Goal: Transaction & Acquisition: Purchase product/service

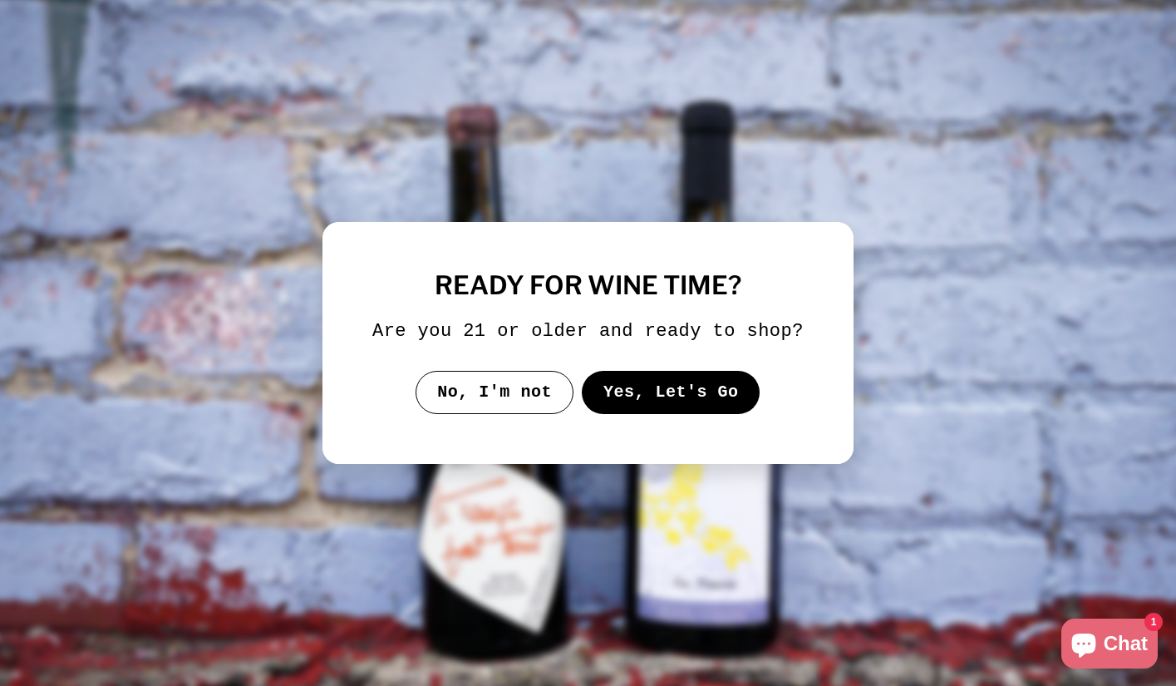
click at [689, 405] on button "Yes, Let's Go" at bounding box center [671, 392] width 179 height 43
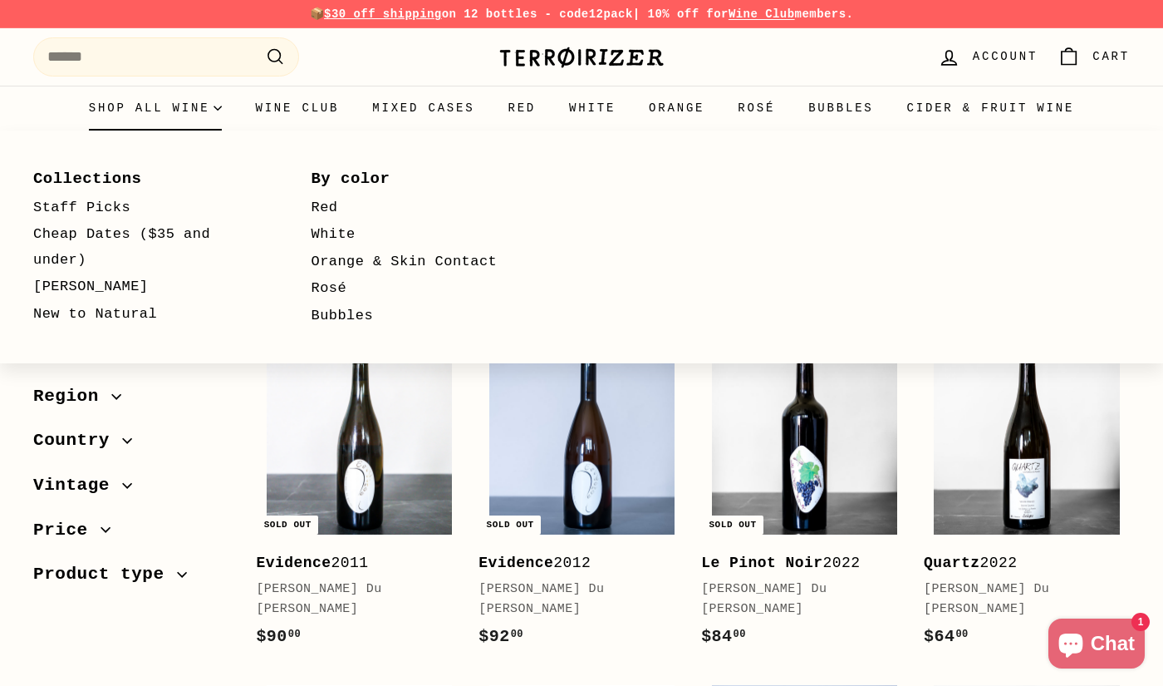
click at [132, 102] on summary "Shop all wine" at bounding box center [155, 108] width 167 height 45
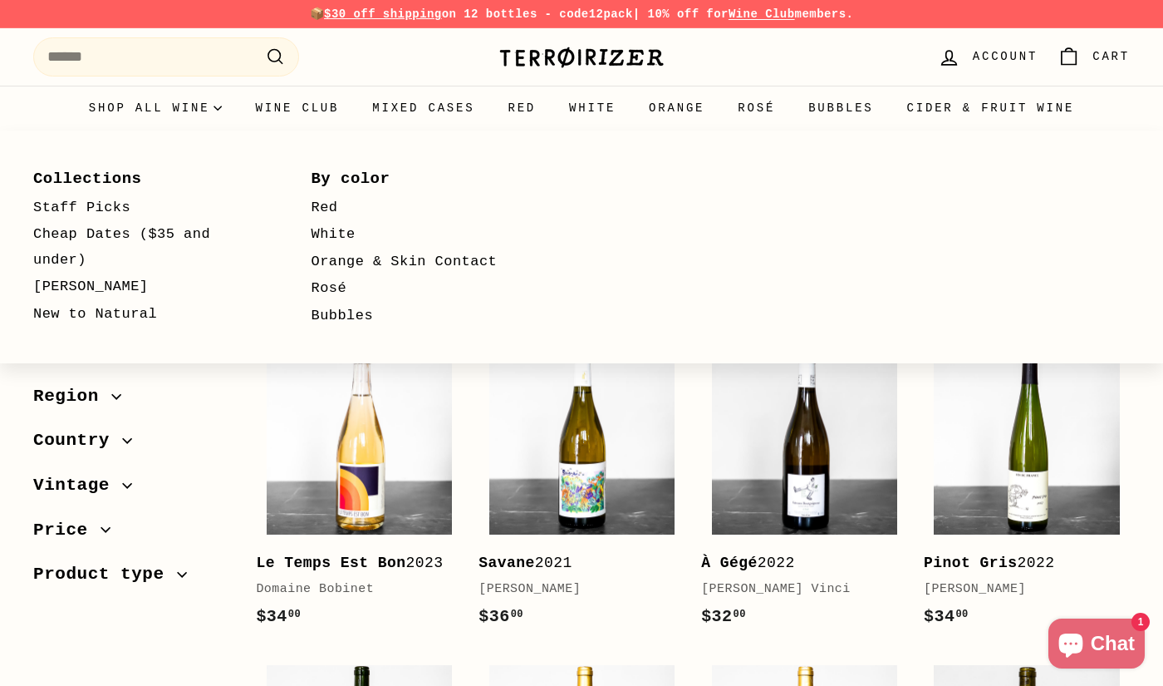
select select "**********"
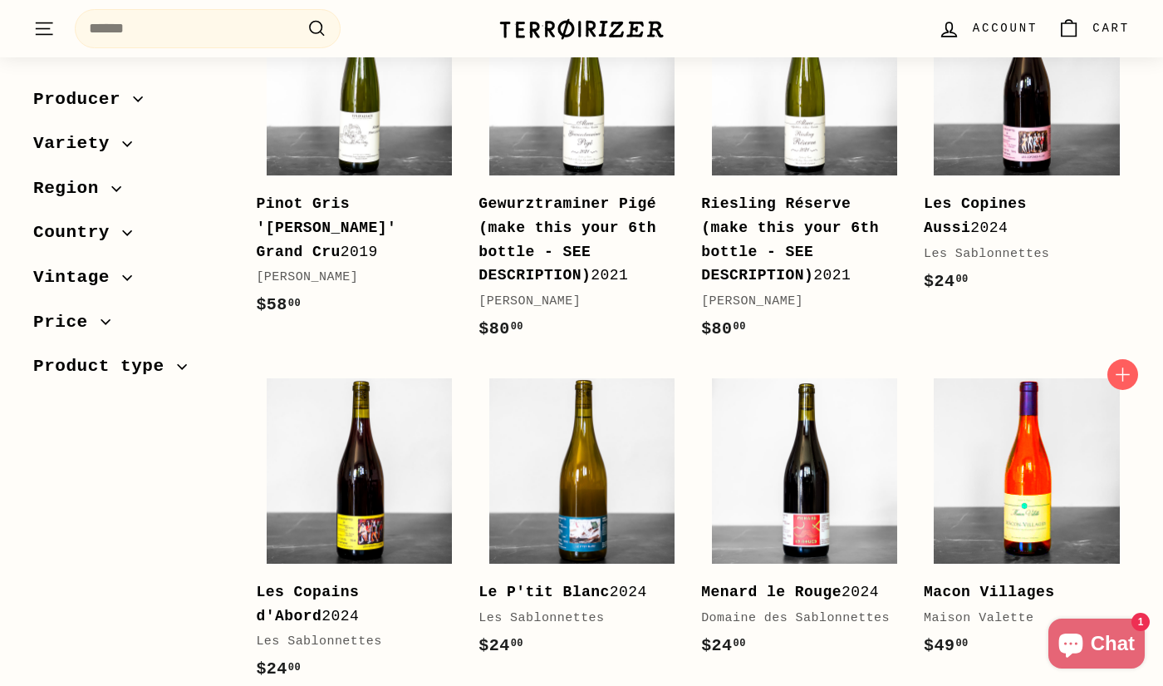
scroll to position [637, 0]
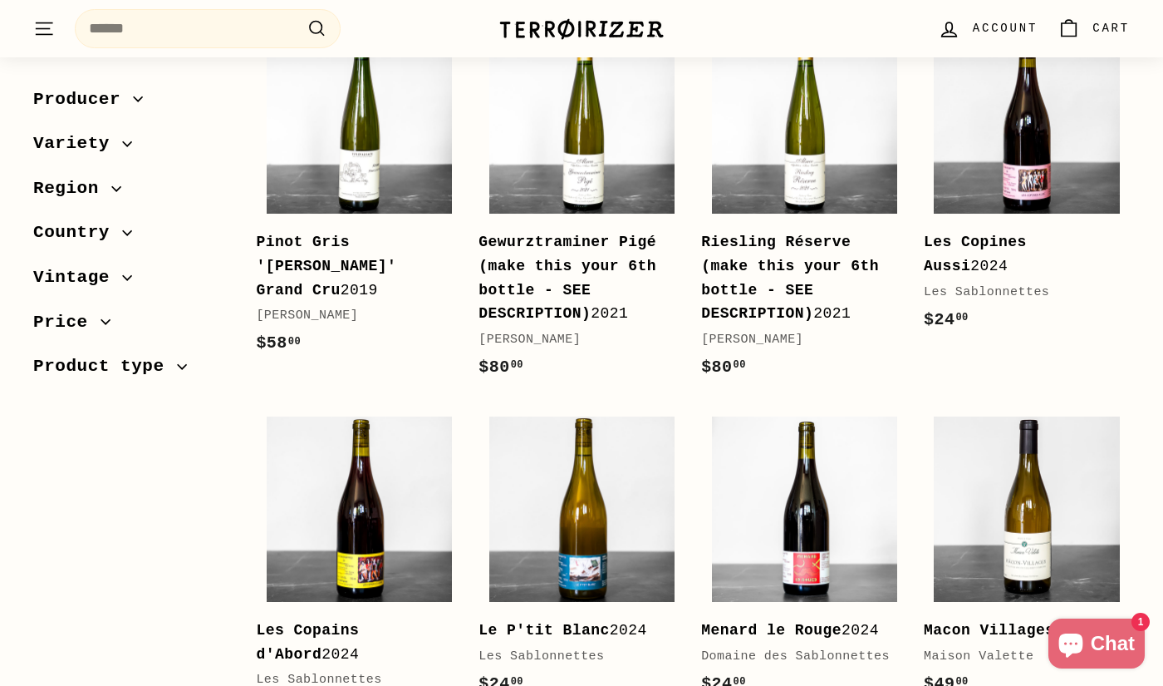
click at [839, 285] on b "Riesling Réserve (make this your 6th bottle - SEE DESCRIPTION)" at bounding box center [790, 278] width 178 height 88
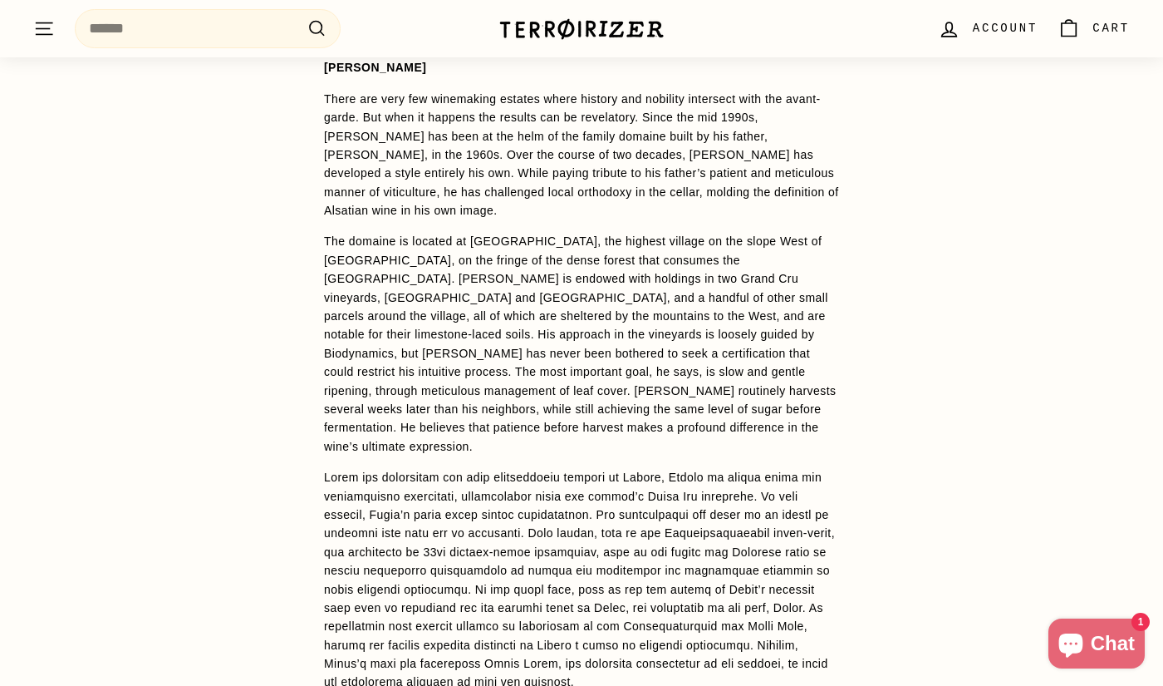
scroll to position [1113, 0]
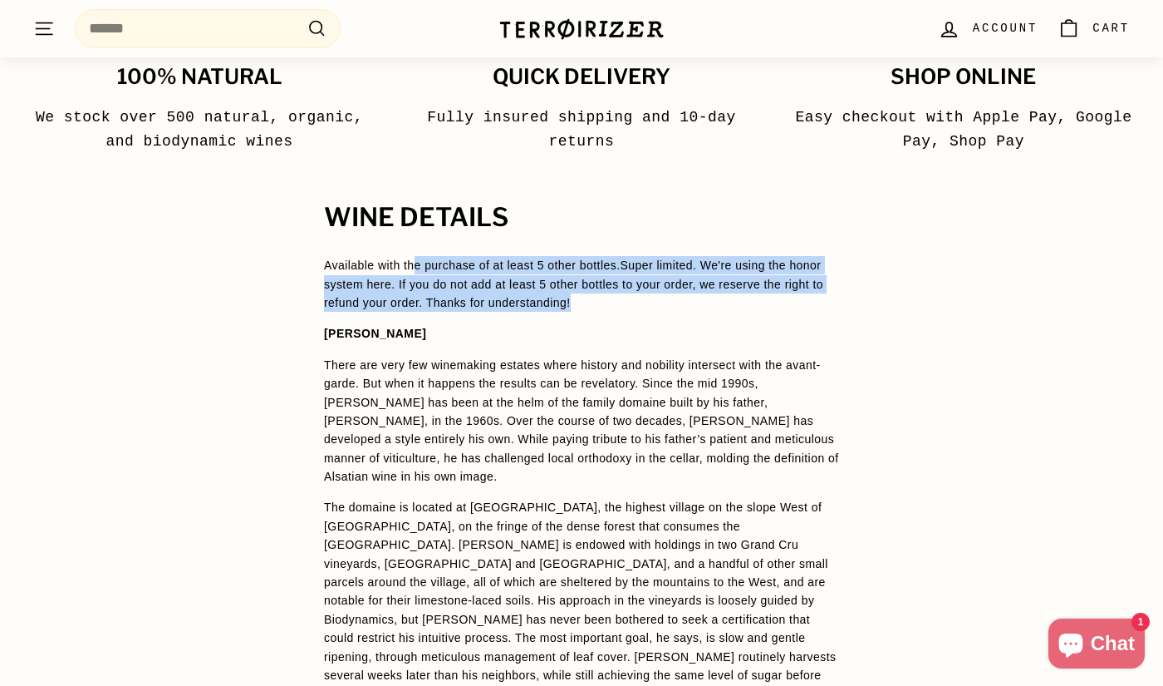
drag, startPoint x: 478, startPoint y: 266, endPoint x: 693, endPoint y: 302, distance: 218.2
click at [689, 303] on p "Available with the purchase of at least 5 other bottles. Super limited. We're u…" at bounding box center [581, 284] width 515 height 56
click at [693, 301] on p "Available with the purchase of at least 5 other bottles. Super limited. We're u…" at bounding box center [581, 284] width 515 height 56
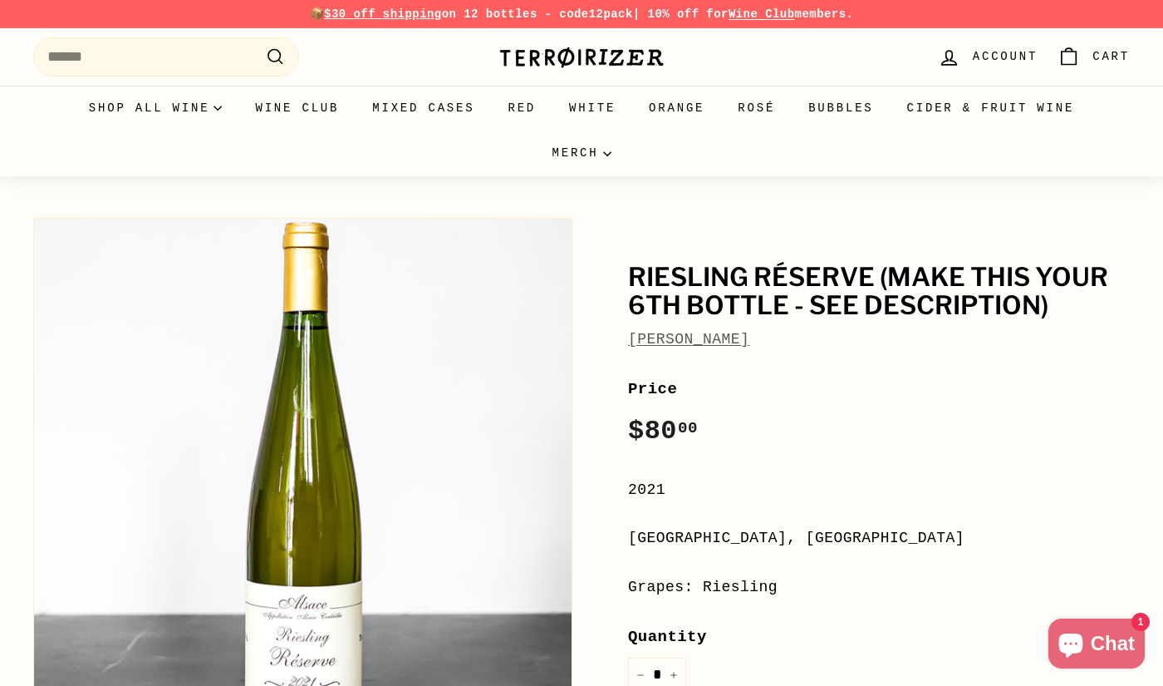
scroll to position [236, 0]
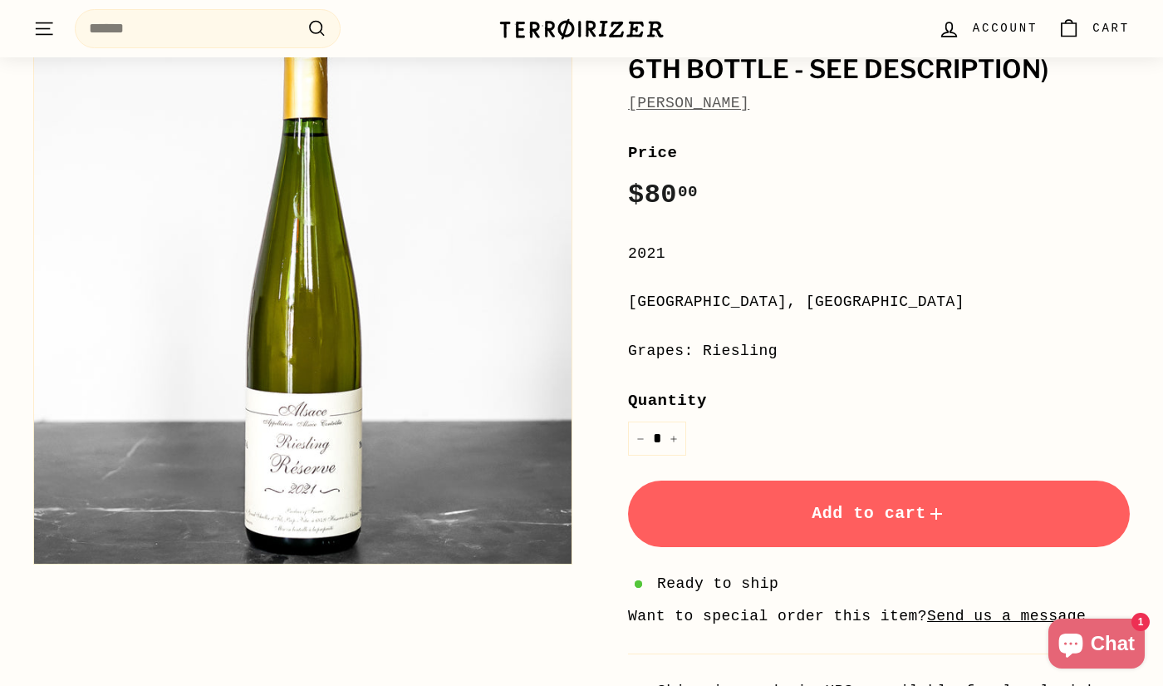
click at [799, 510] on button "Add to cart" at bounding box center [879, 513] width 502 height 66
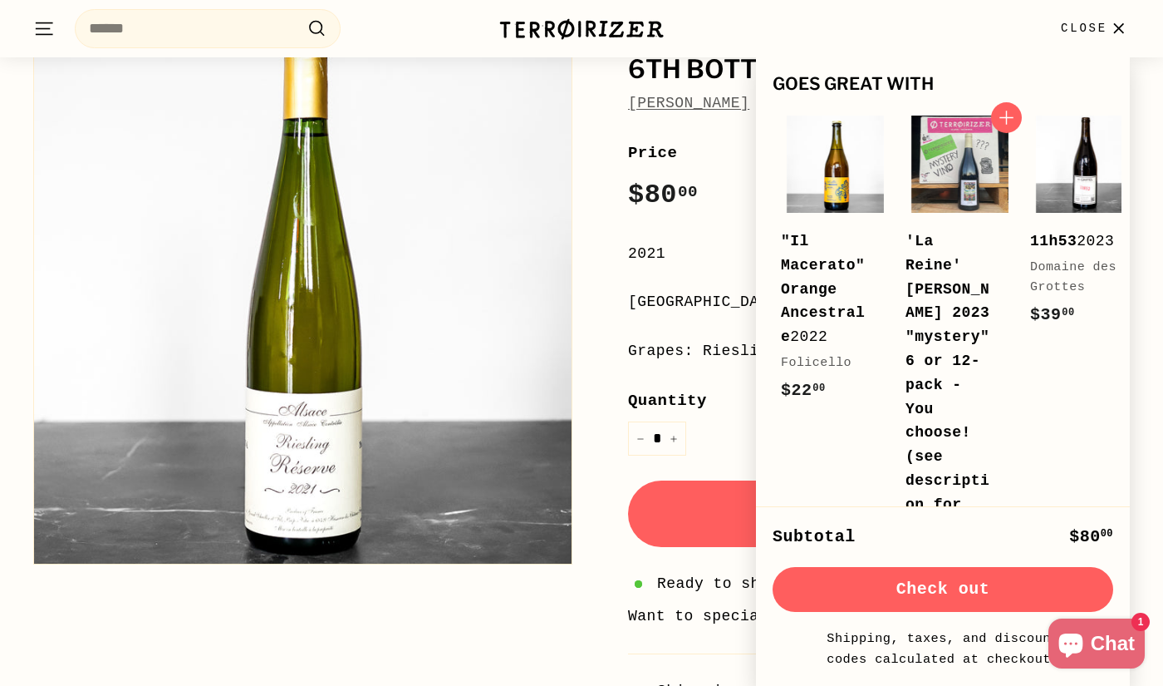
scroll to position [149, 0]
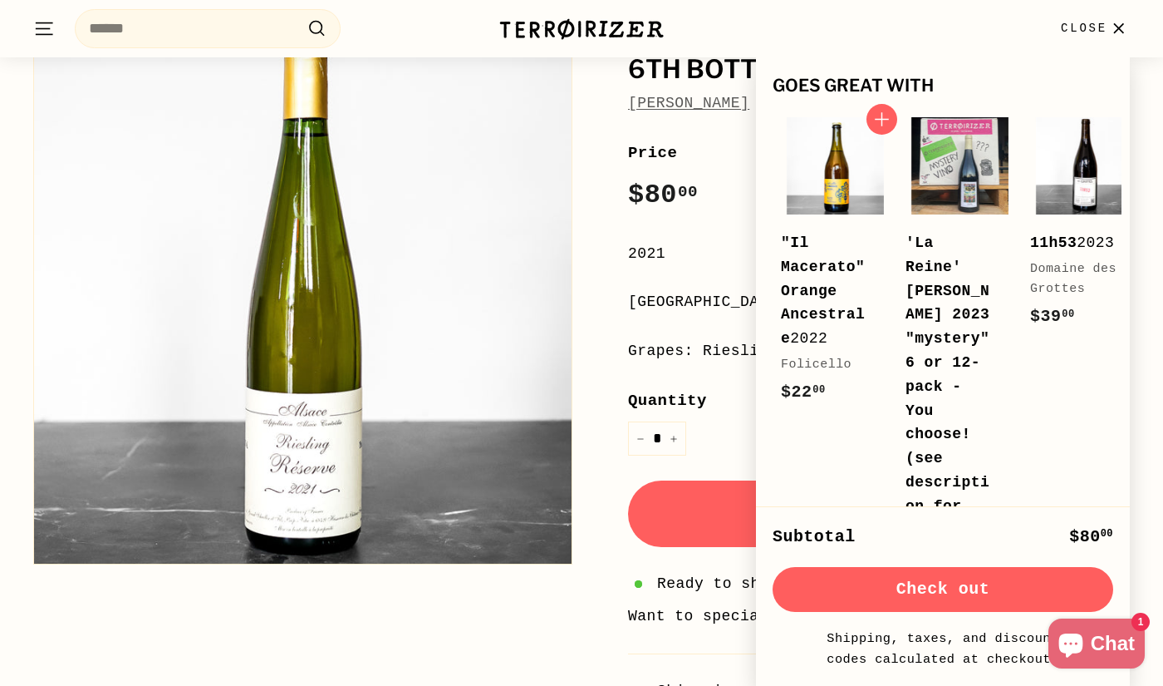
click at [795, 278] on div ""Il Macerato" Orange Ancestrale 2022" at bounding box center [826, 291] width 91 height 120
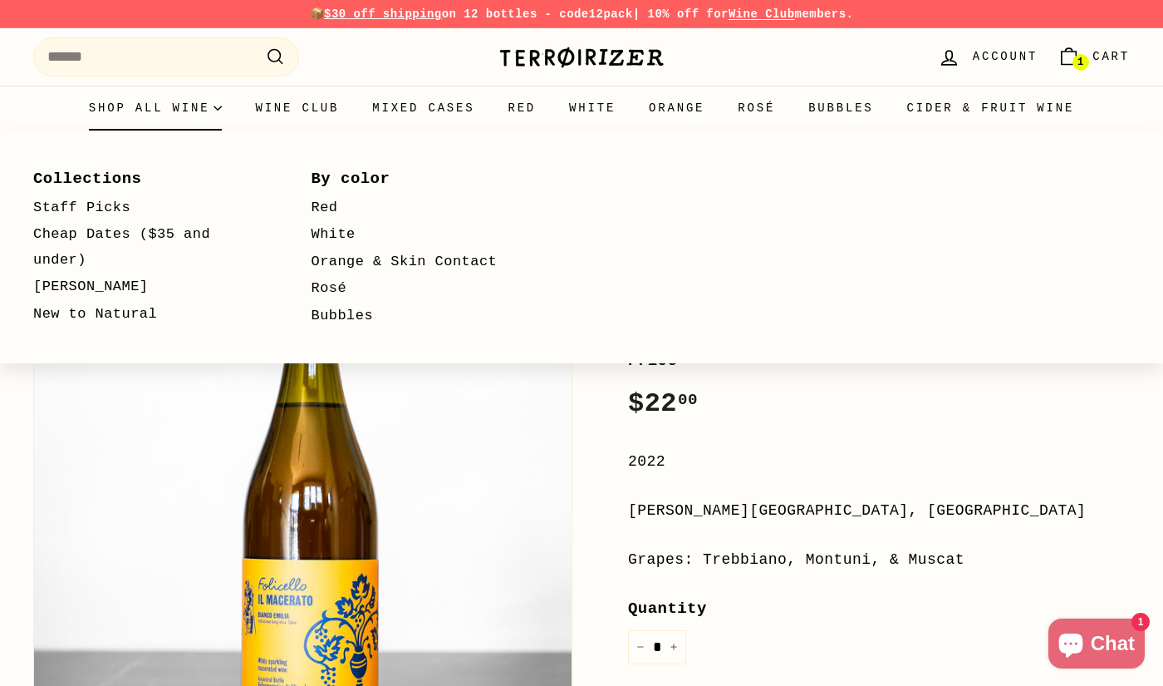
click at [155, 115] on summary "Shop all wine" at bounding box center [155, 108] width 167 height 45
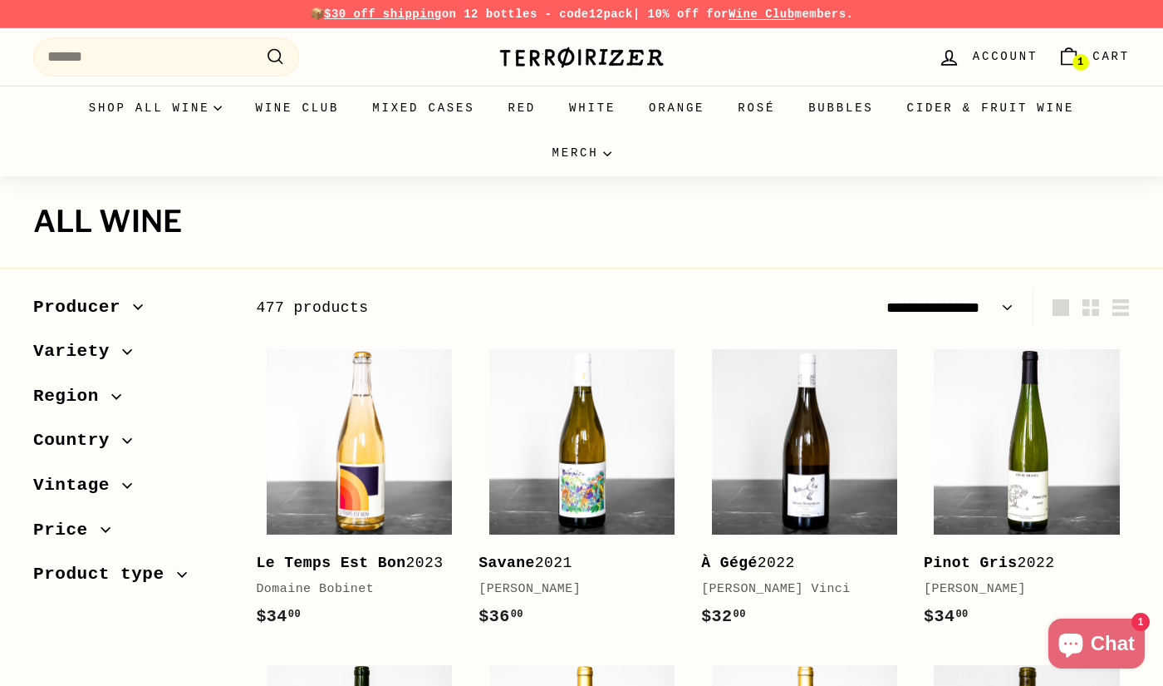
select select "**********"
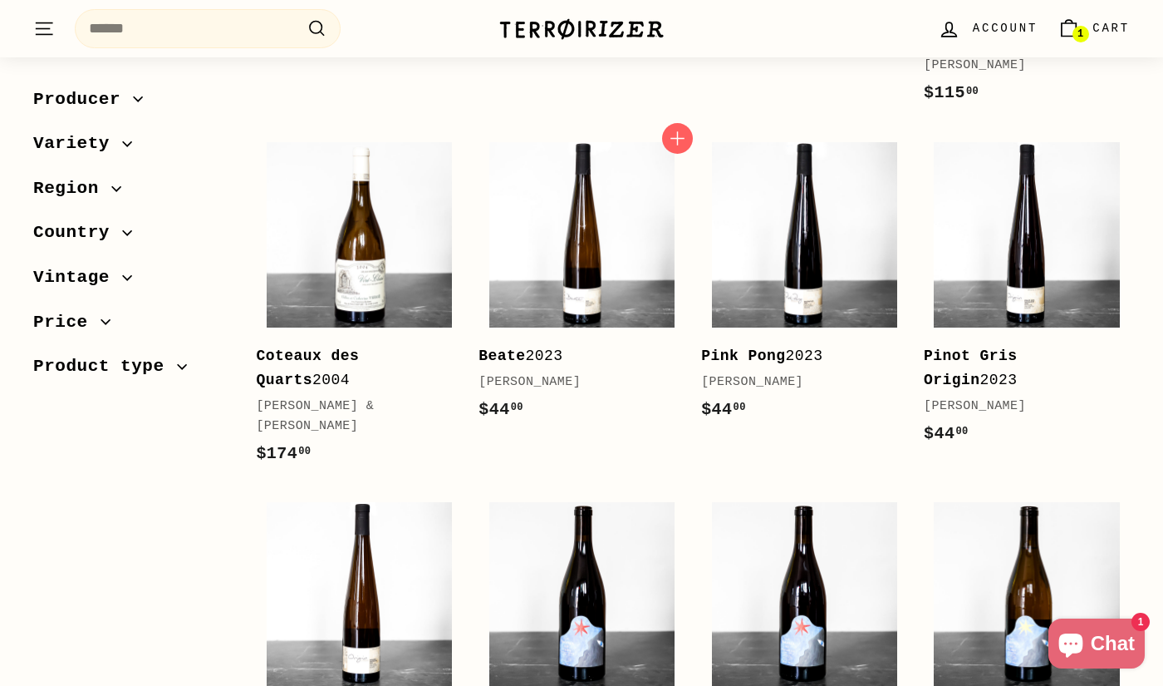
scroll to position [1613, 0]
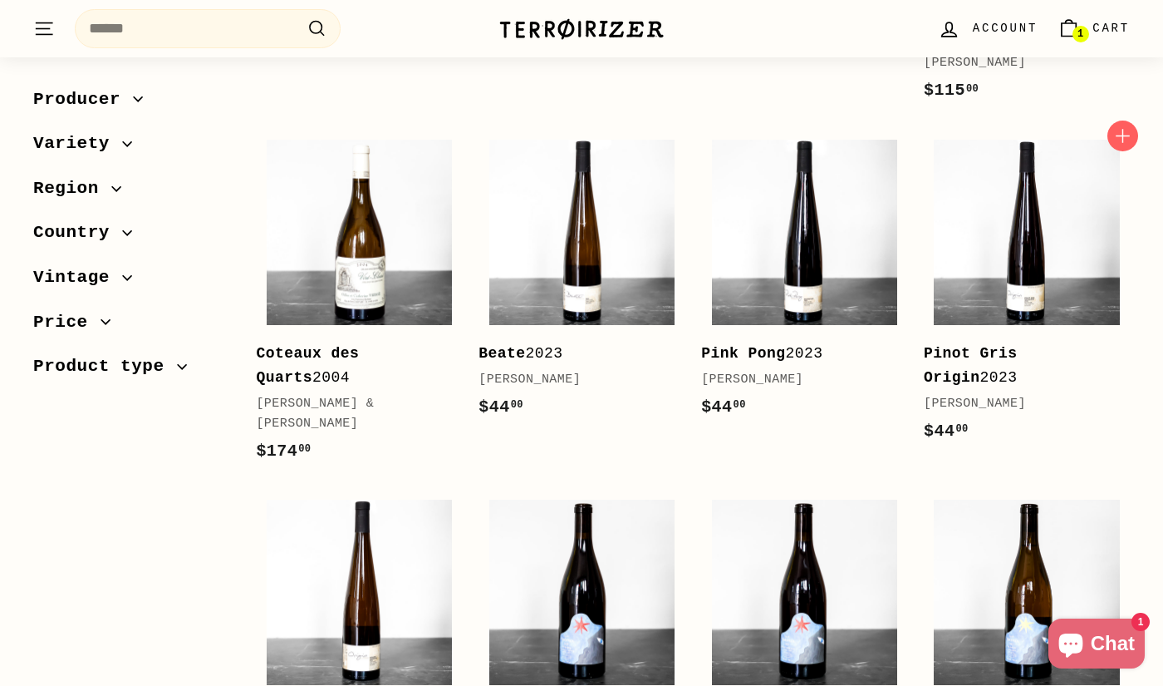
click at [1130, 251] on div "Add to cart Pinot Gris Origin 2023 [PERSON_NAME] $44 00 $44.00" at bounding box center [1027, 305] width 223 height 352
